Goal: Share content: Share content

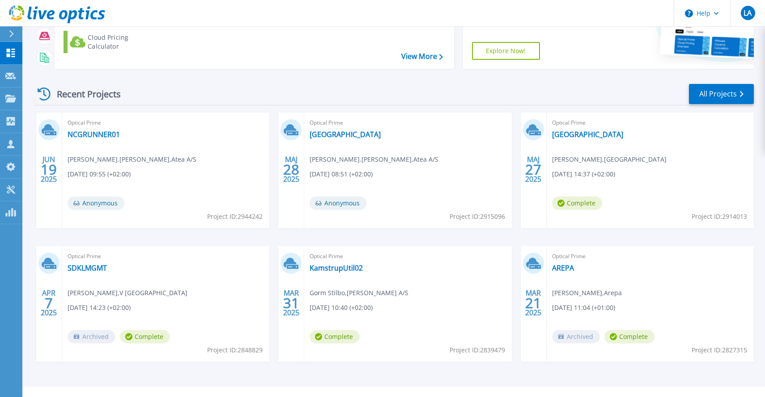
scroll to position [135, 0]
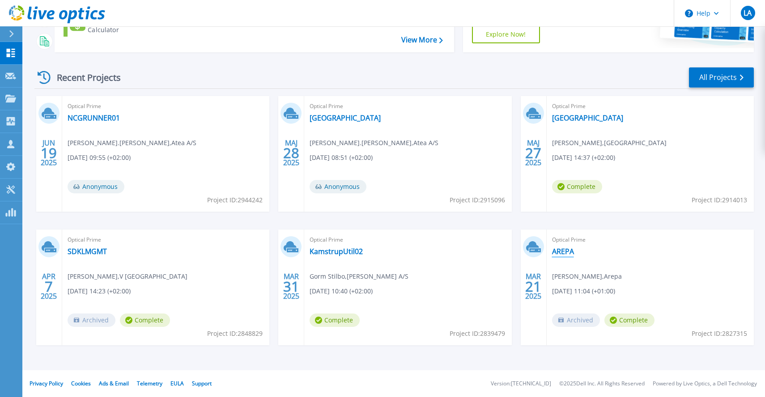
click at [563, 255] on link "AREPA" at bounding box center [563, 251] width 22 height 9
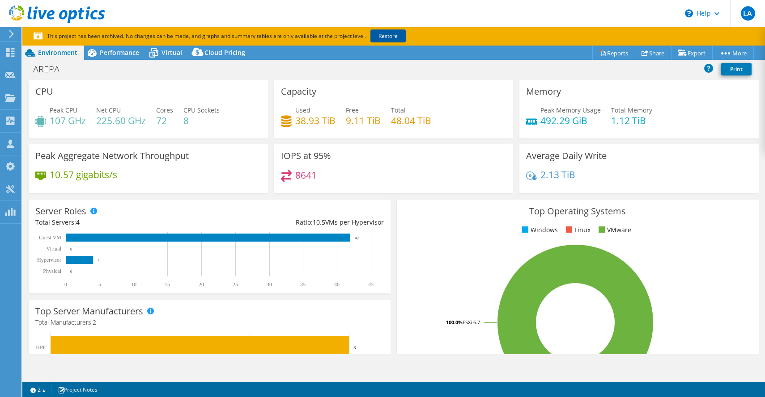
click at [387, 36] on link "Restore" at bounding box center [387, 36] width 35 height 13
click at [648, 48] on link "Share" at bounding box center [652, 53] width 37 height 14
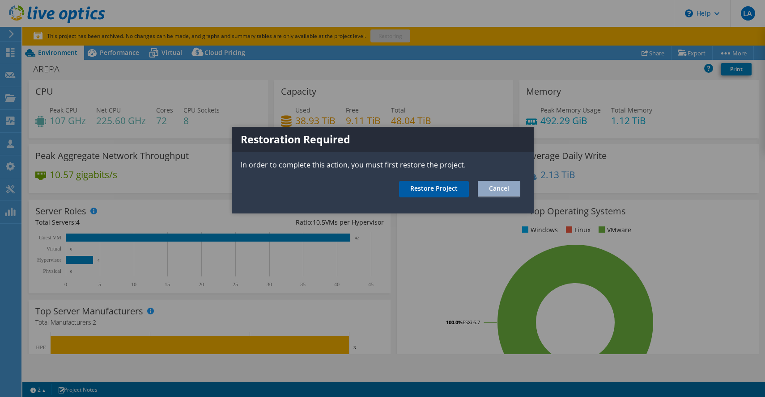
click at [461, 188] on link "Restore Project" at bounding box center [434, 189] width 70 height 17
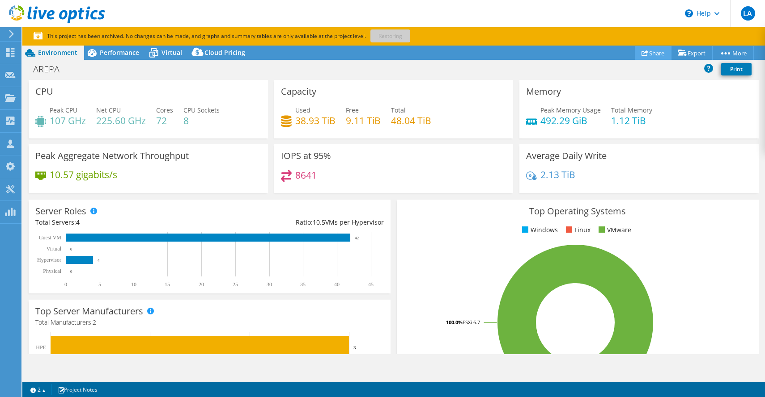
click at [651, 53] on link "Share" at bounding box center [652, 53] width 37 height 14
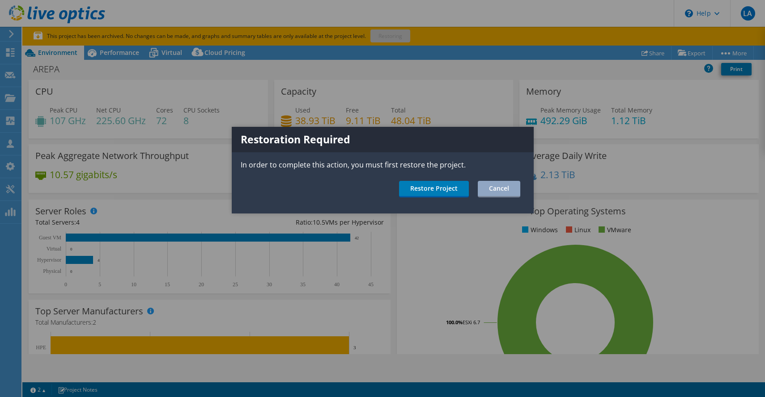
click at [453, 181] on div "Restoration Required In order to complete this action, you must first restore t…" at bounding box center [383, 170] width 302 height 87
click at [448, 192] on link "Restore Project" at bounding box center [434, 189] width 70 height 17
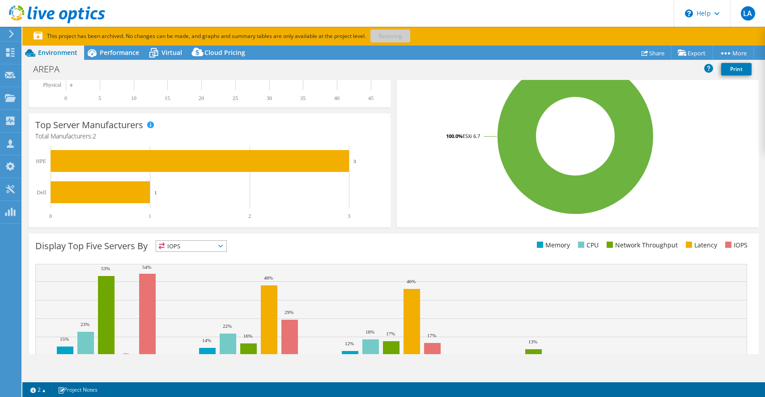
scroll to position [246, 0]
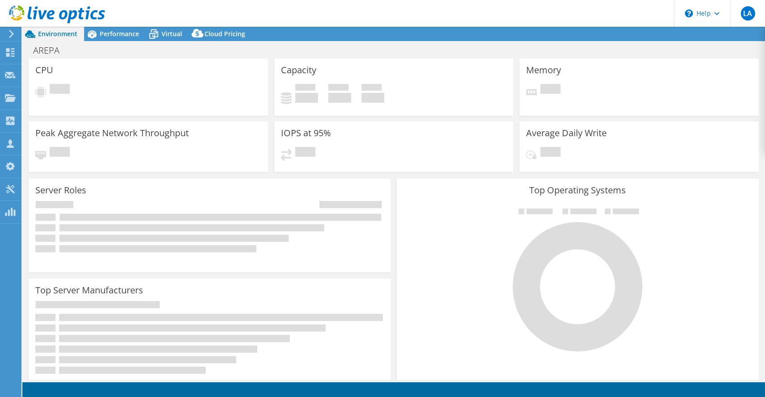
select select "USD"
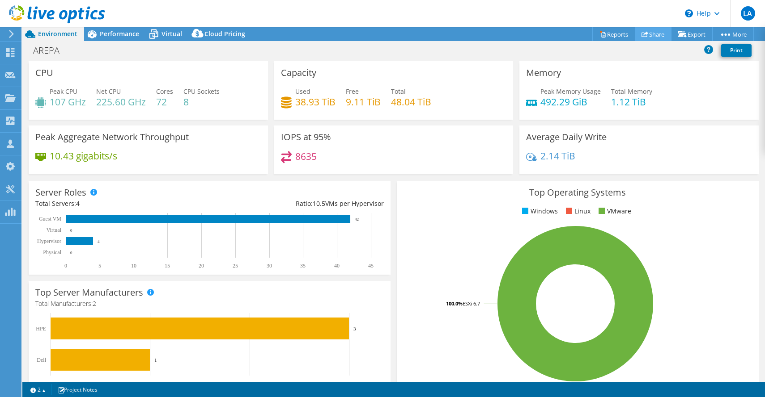
click at [645, 32] on link "Share" at bounding box center [652, 34] width 37 height 14
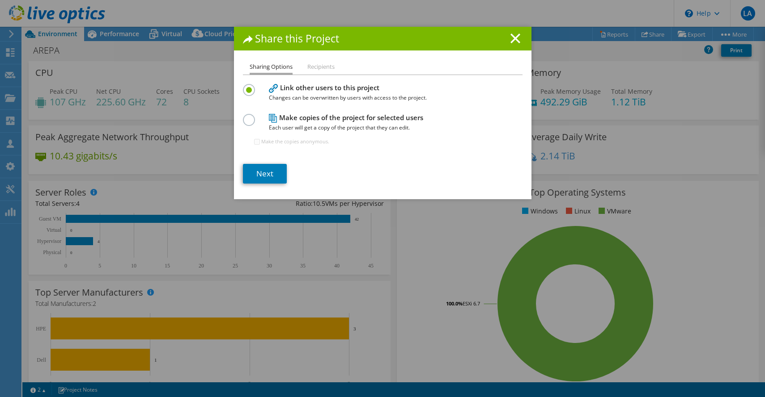
click at [245, 116] on label at bounding box center [251, 115] width 16 height 2
click at [0, 0] on input "radio" at bounding box center [0, 0] width 0 height 0
click at [275, 169] on link "Next" at bounding box center [265, 174] width 44 height 20
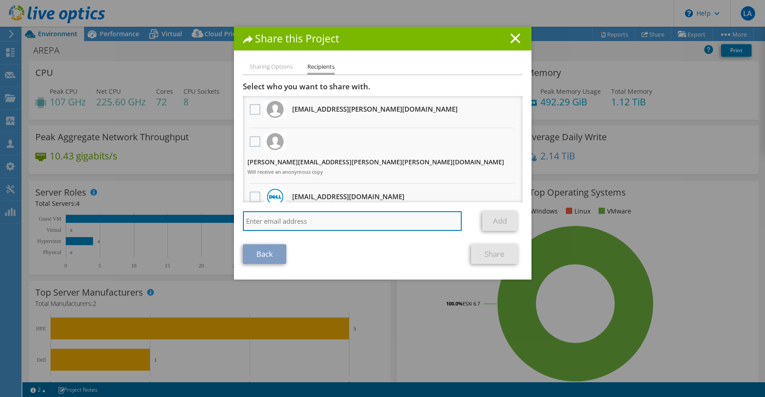
click at [264, 214] on input "search" at bounding box center [352, 221] width 219 height 20
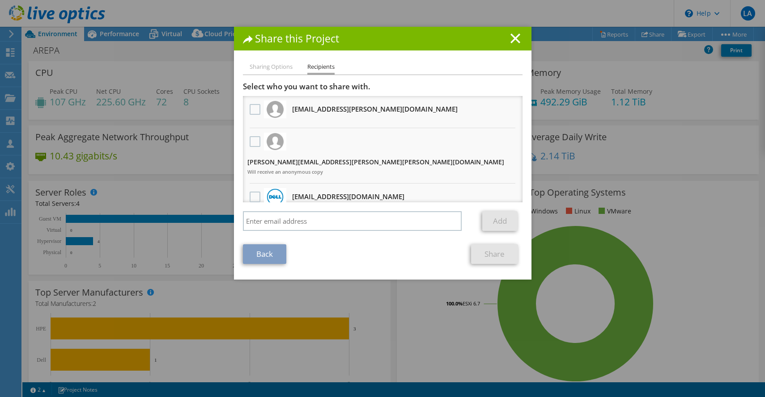
click at [399, 257] on div "Back Share" at bounding box center [382, 255] width 279 height 20
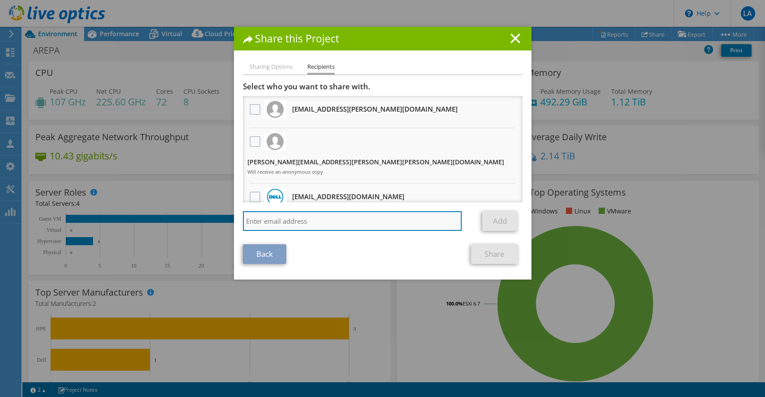
click at [275, 218] on input "search" at bounding box center [352, 221] width 219 height 20
paste input "mathias.philip.andersen.valeur-meller@atea.dk"
type input "mathias.philip.andersen.valeur-meller@atea.dk"
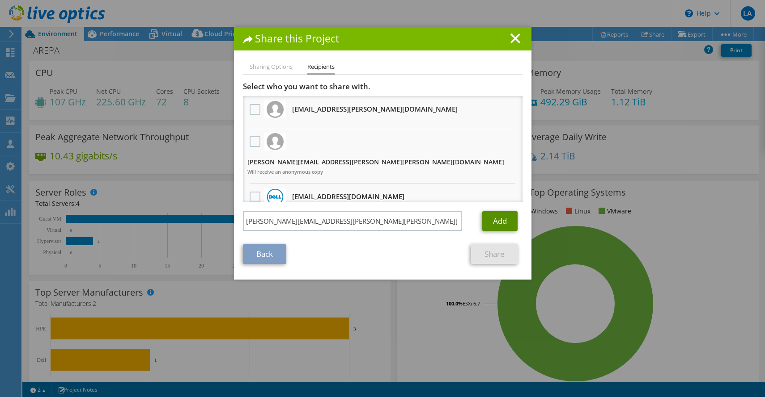
click at [498, 215] on link "Add" at bounding box center [499, 221] width 35 height 20
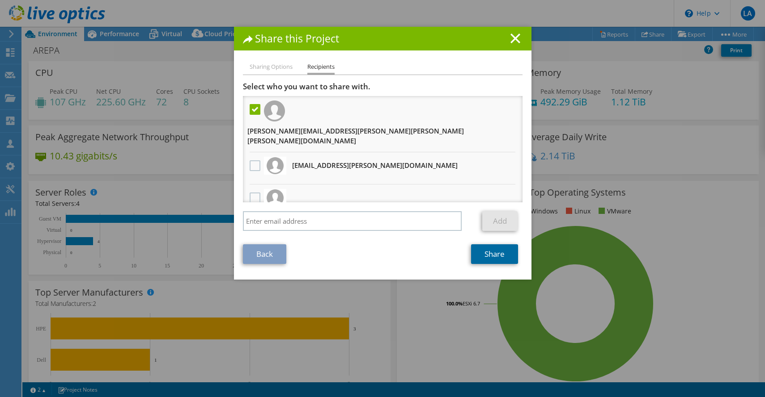
click at [490, 257] on link "Share" at bounding box center [494, 255] width 47 height 20
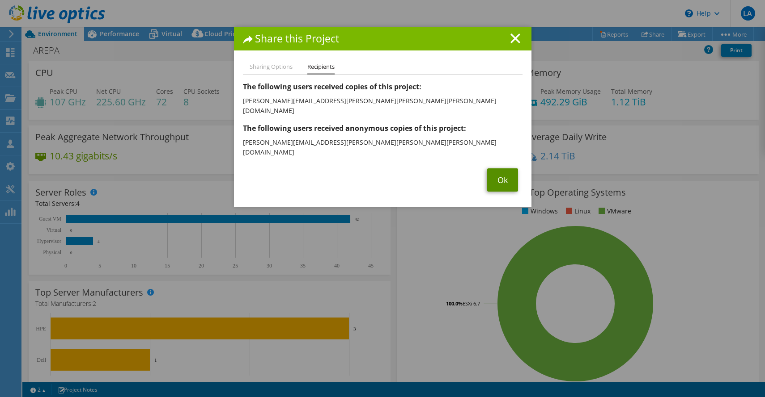
click at [499, 169] on link "Ok" at bounding box center [502, 180] width 31 height 23
